Goal: Book appointment/travel/reservation

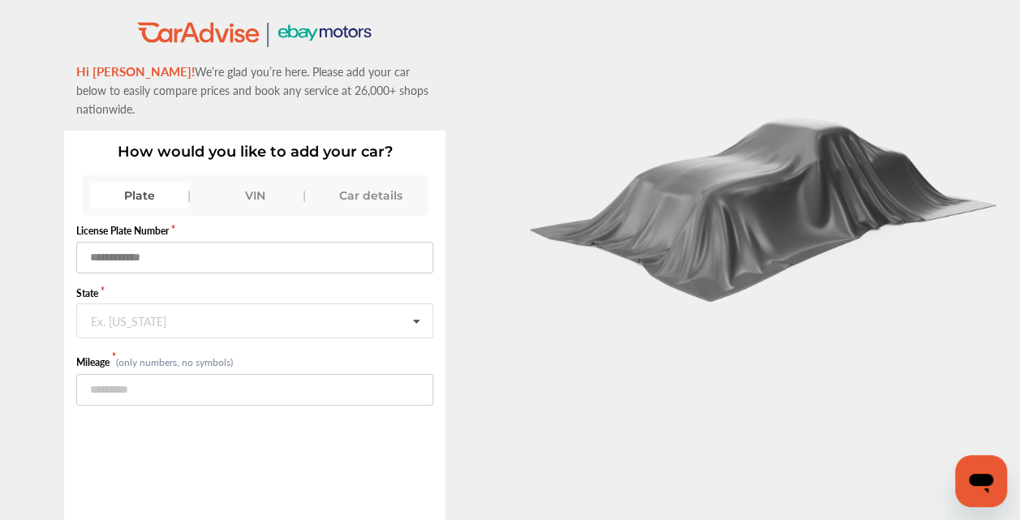
click at [143, 242] on input "text" at bounding box center [254, 258] width 357 height 32
type input "******"
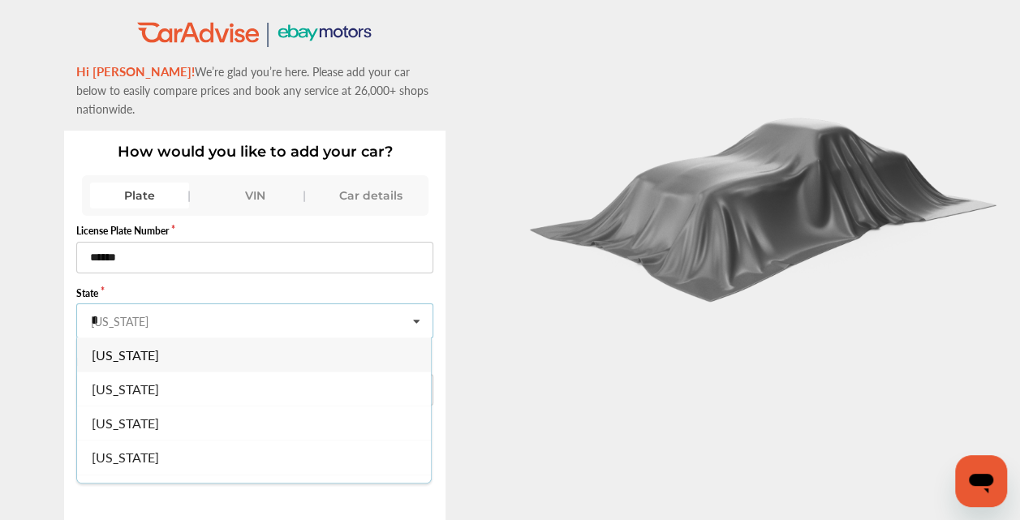
type input "**"
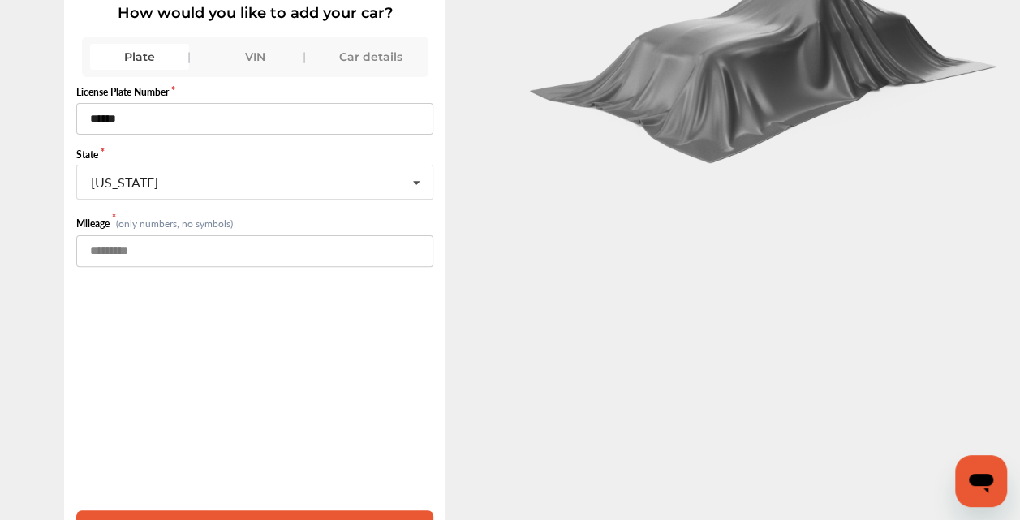
scroll to position [153, 0]
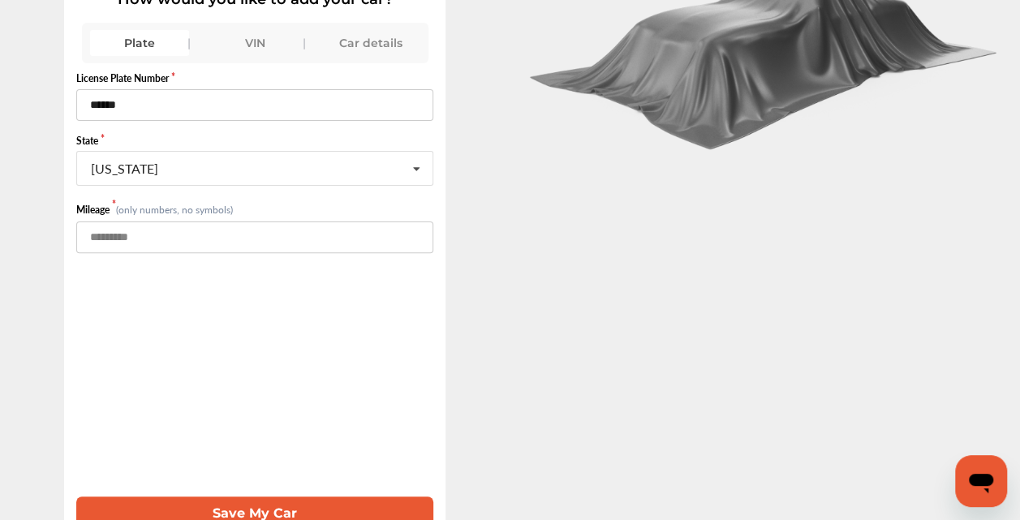
type input "******"
click at [279, 496] on button "Save My Car" at bounding box center [254, 512] width 357 height 33
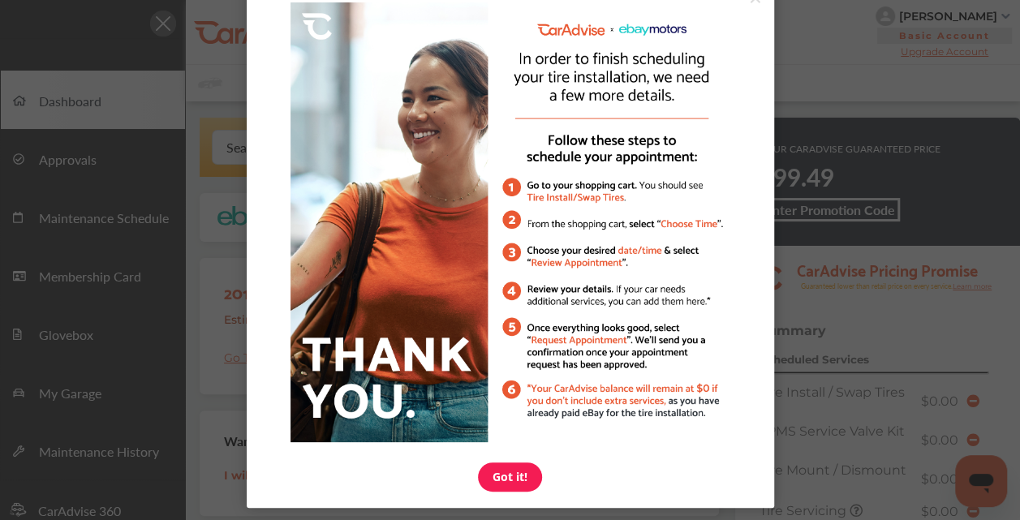
scroll to position [78, 0]
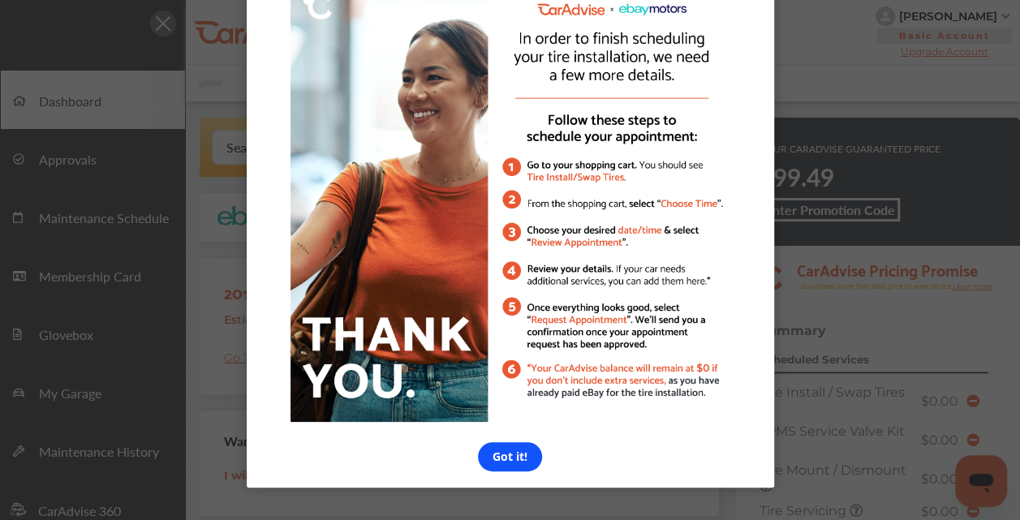
click at [509, 458] on link "Got it!" at bounding box center [510, 456] width 64 height 29
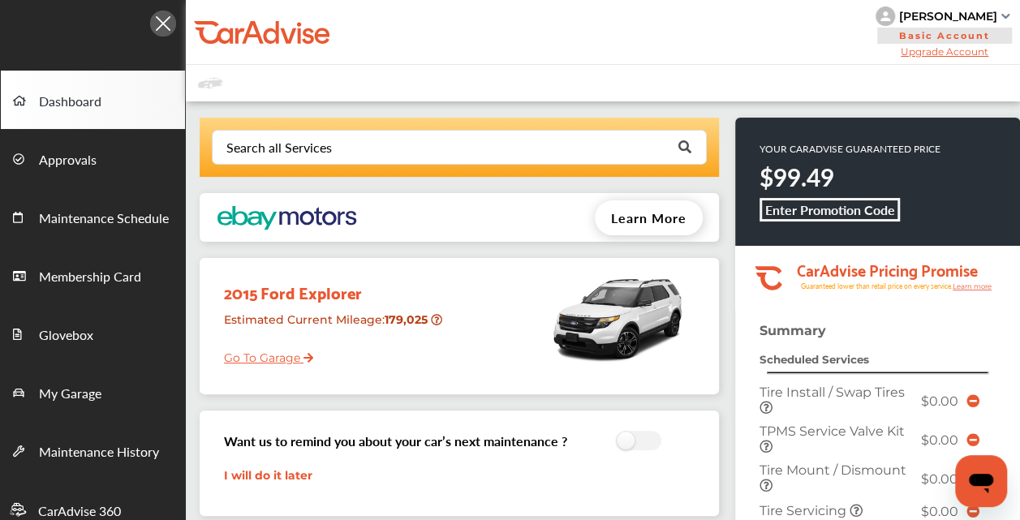
click at [274, 352] on link "Go To Garage" at bounding box center [262, 353] width 101 height 31
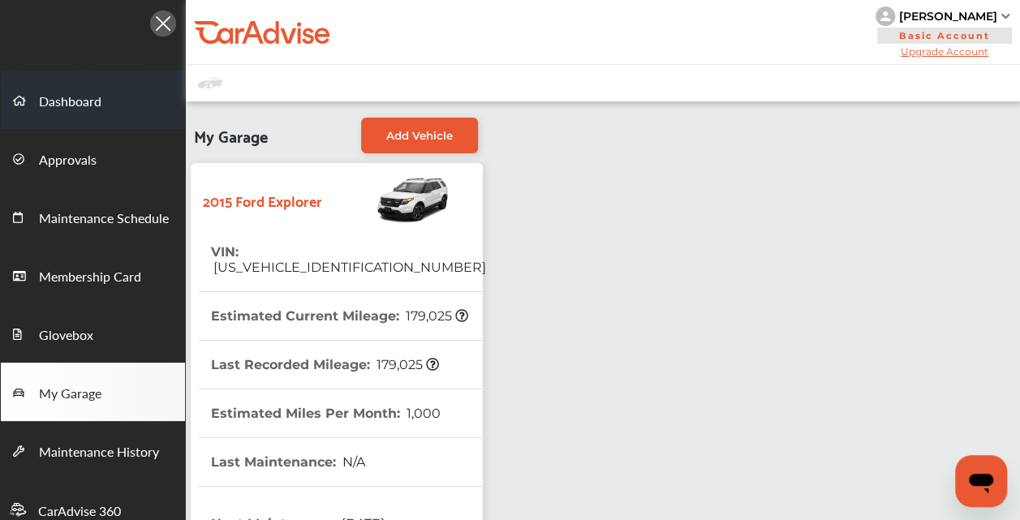
click at [64, 101] on span "Dashboard" at bounding box center [70, 102] width 62 height 21
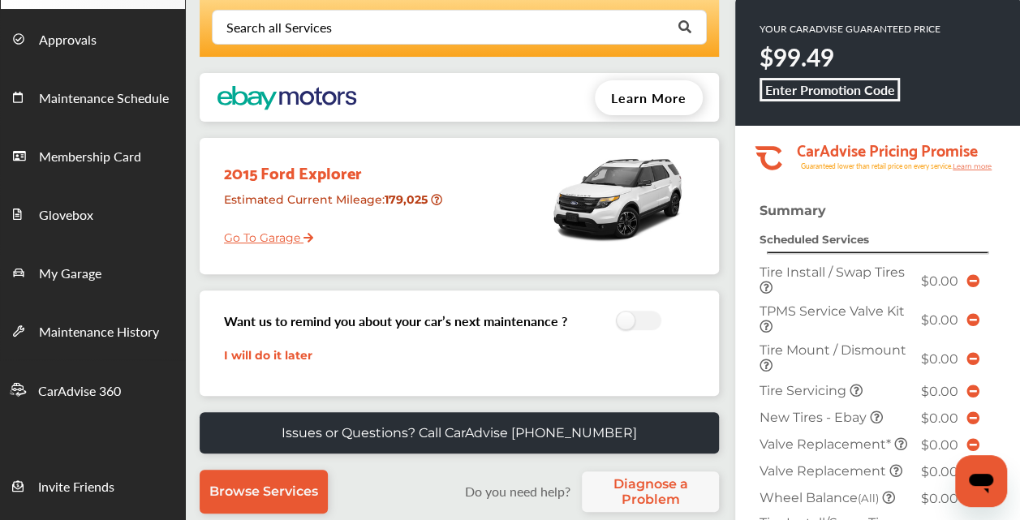
scroll to position [162, 0]
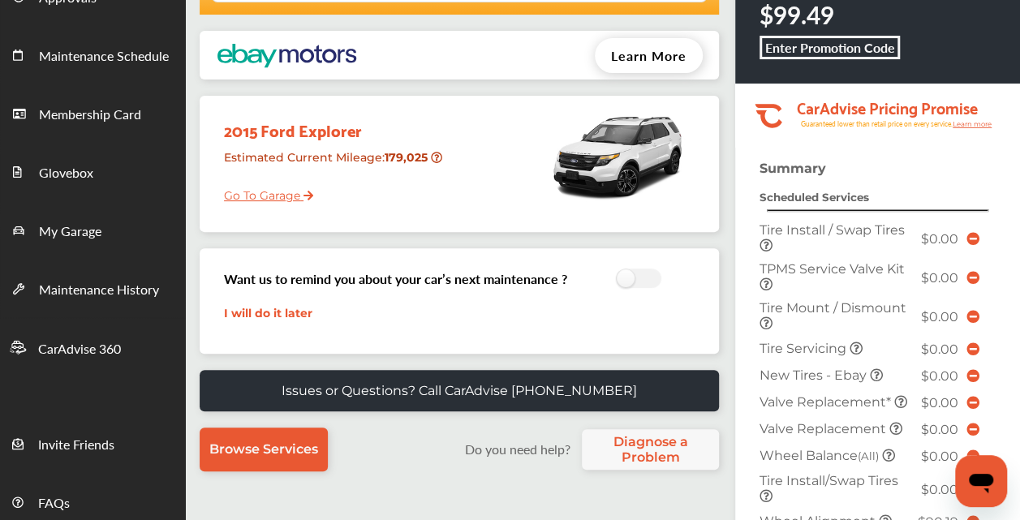
click at [972, 233] on icon at bounding box center [972, 238] width 13 height 13
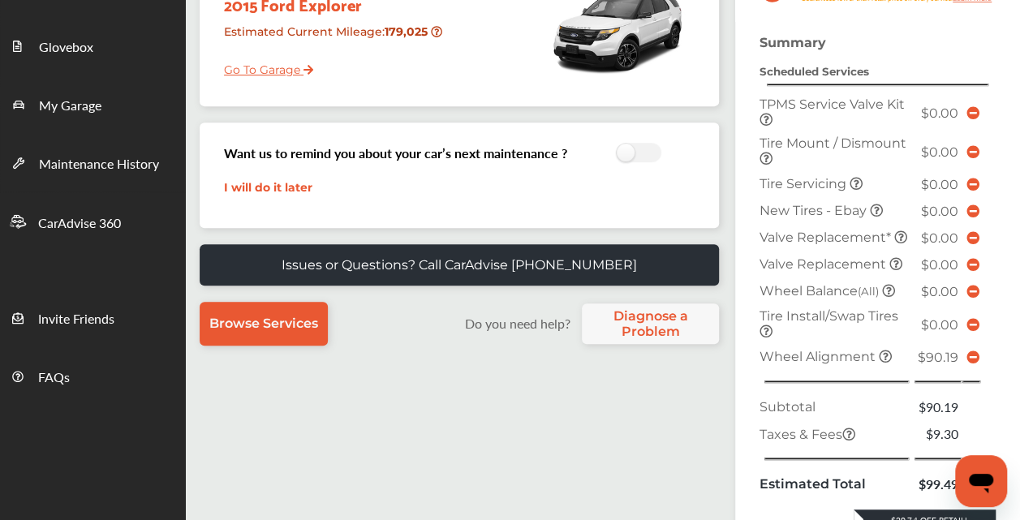
scroll to position [324, 0]
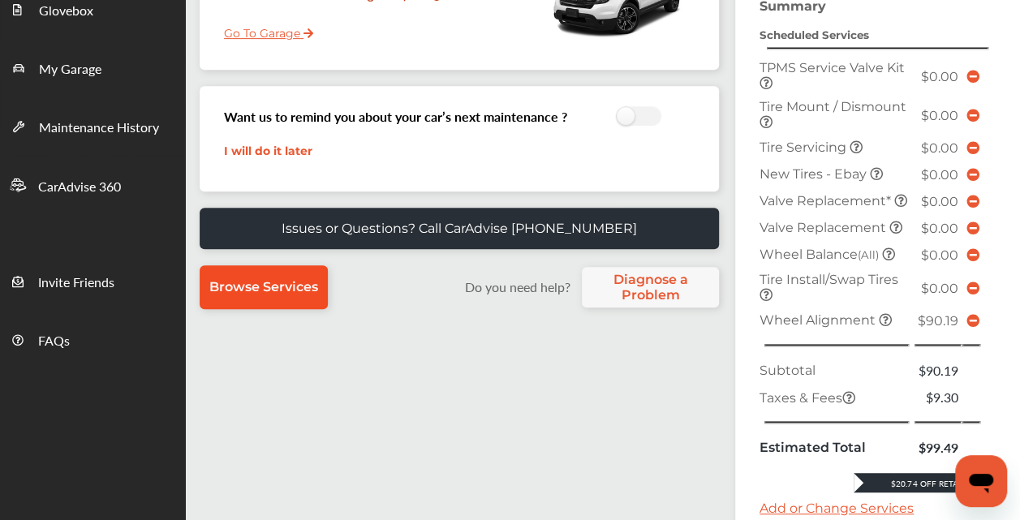
click at [276, 286] on span "Browse Services" at bounding box center [263, 286] width 109 height 15
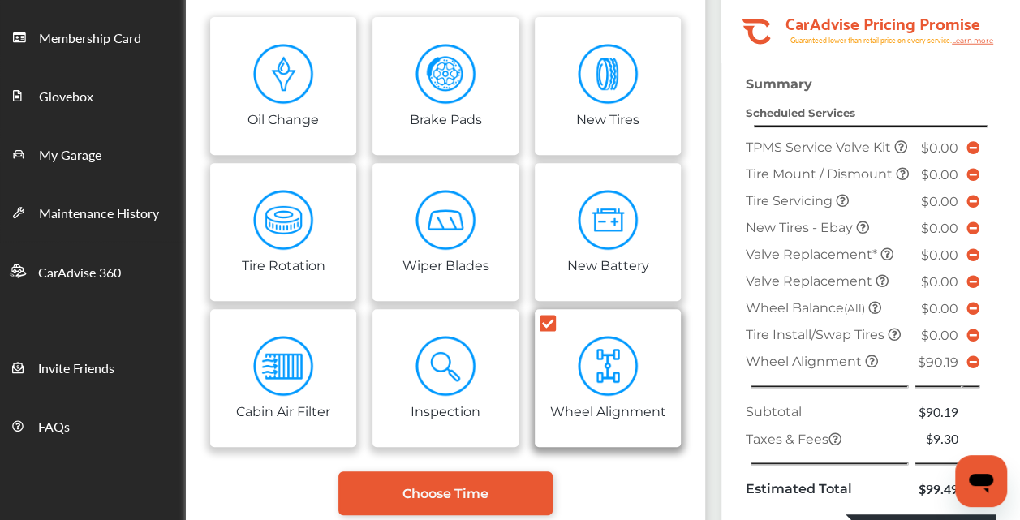
scroll to position [162, 0]
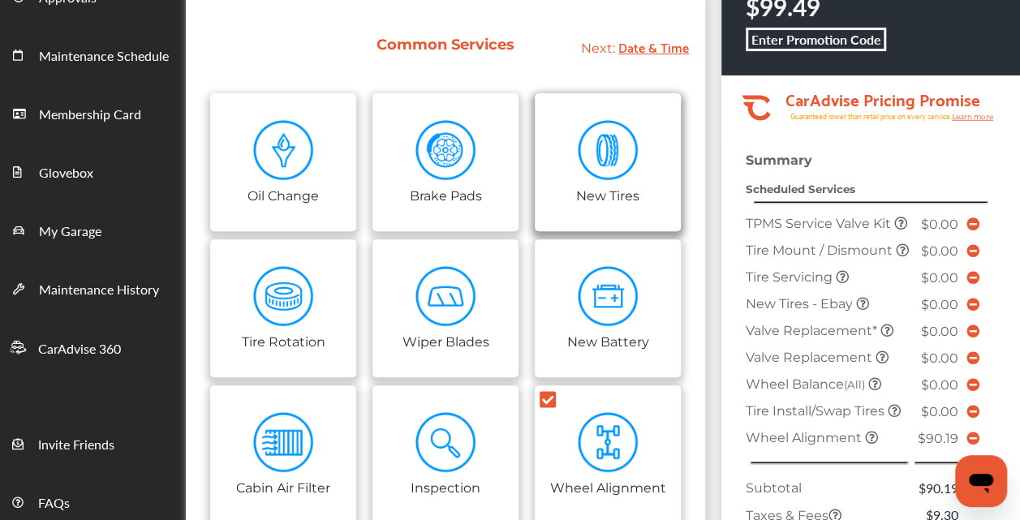
click at [595, 187] on div "New Tires" at bounding box center [607, 194] width 63 height 19
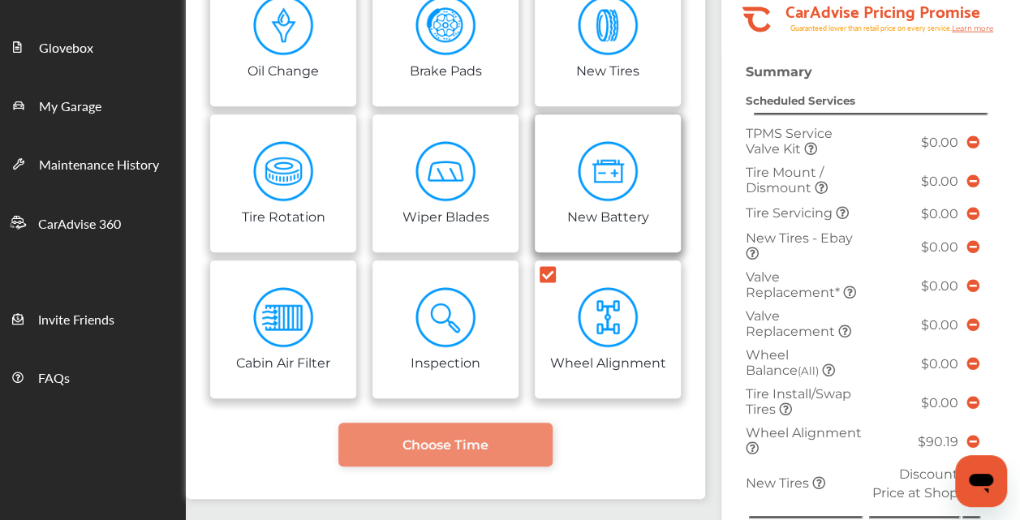
scroll to position [324, 0]
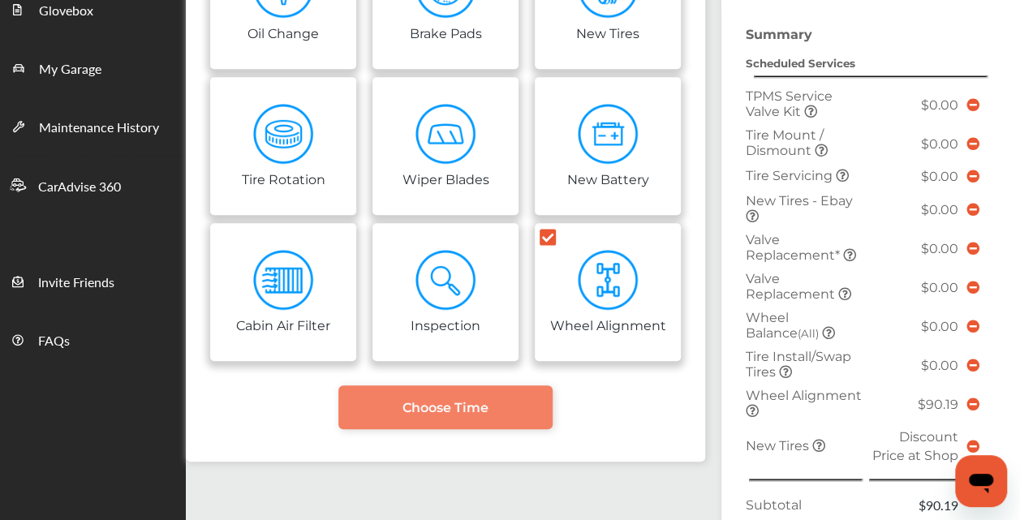
click at [453, 409] on span "Choose Time" at bounding box center [445, 407] width 86 height 15
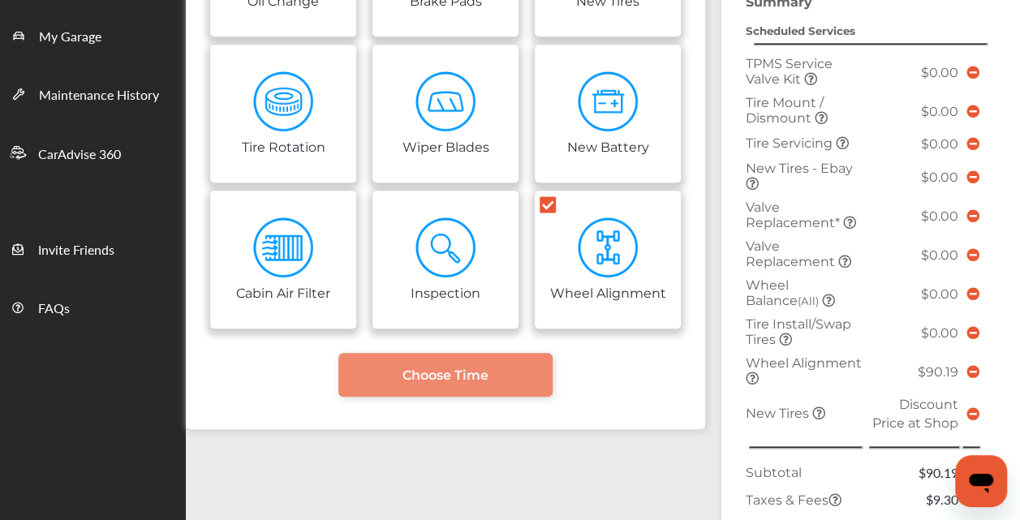
scroll to position [313, 0]
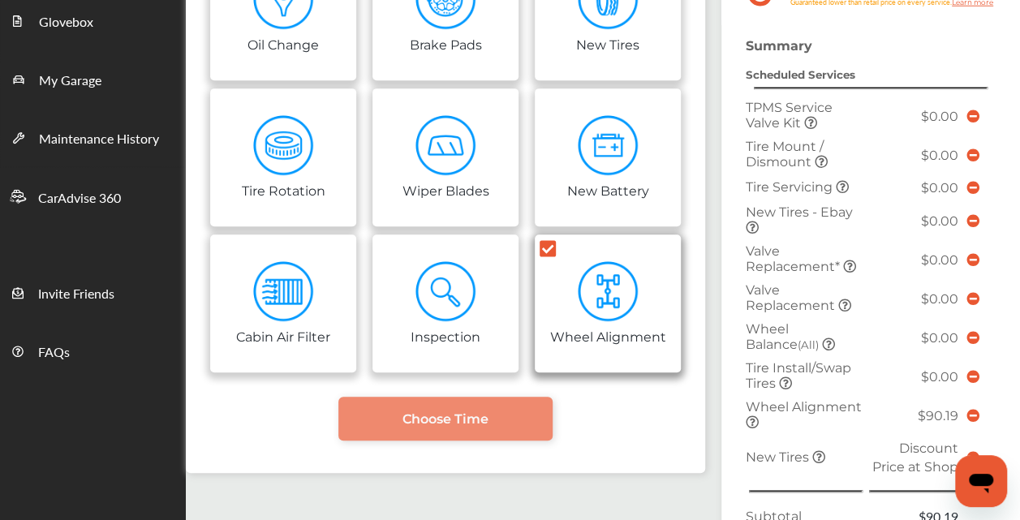
click at [548, 249] on icon at bounding box center [547, 249] width 16 height 16
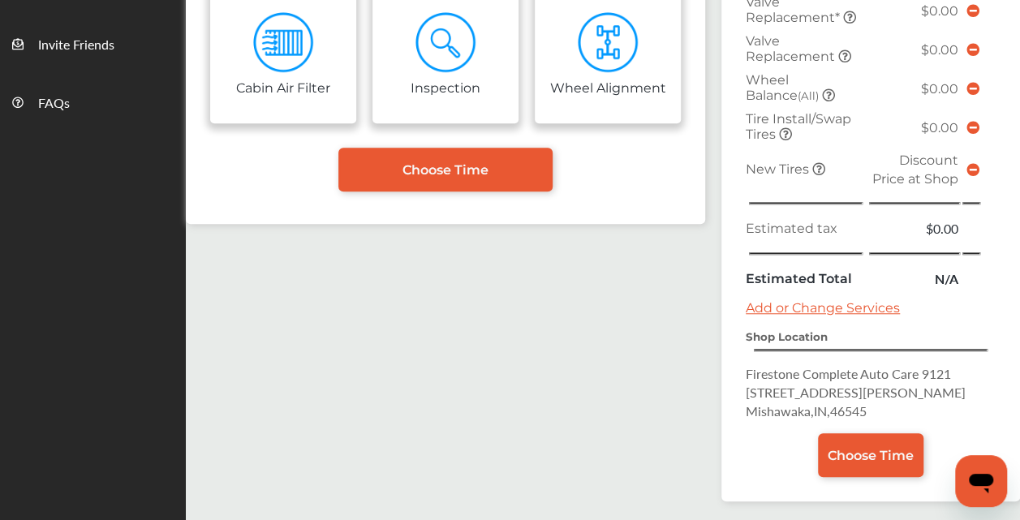
scroll to position [621, 0]
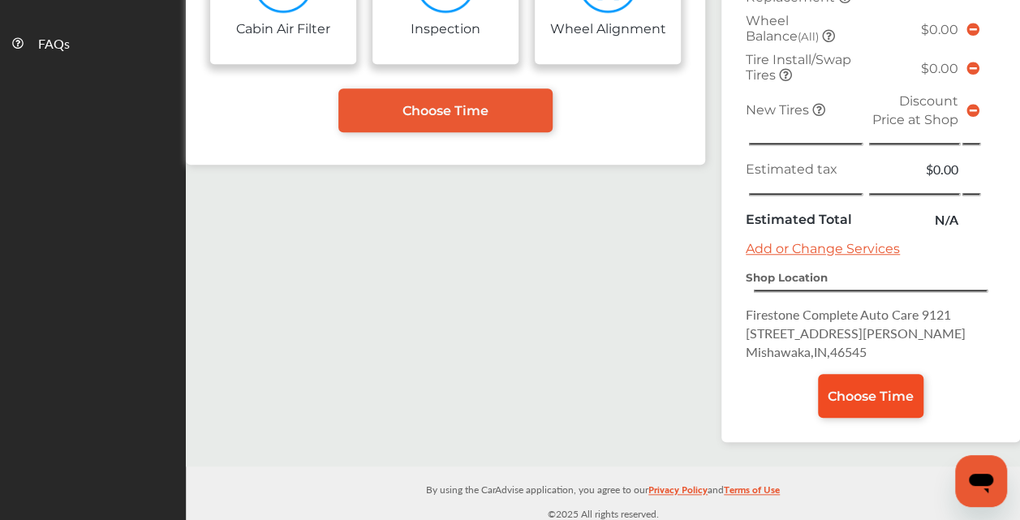
click at [844, 391] on span "Choose Time" at bounding box center [870, 396] width 86 height 15
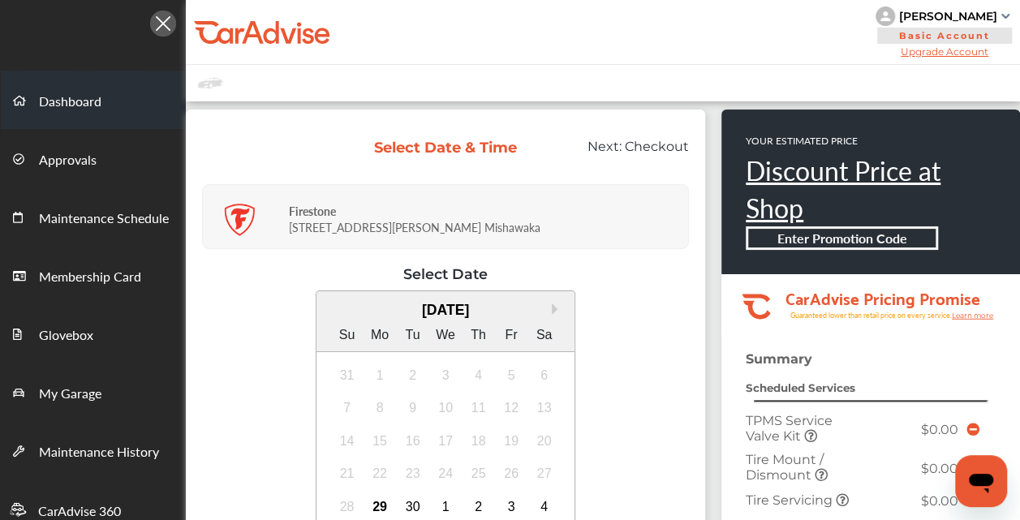
click at [76, 100] on span "Dashboard" at bounding box center [70, 102] width 62 height 21
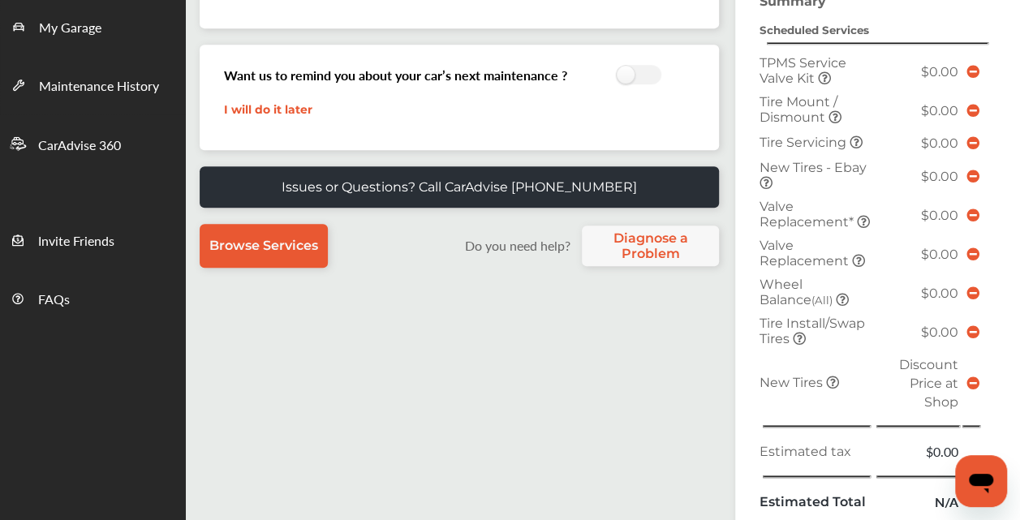
scroll to position [406, 0]
